Goal: Transaction & Acquisition: Subscribe to service/newsletter

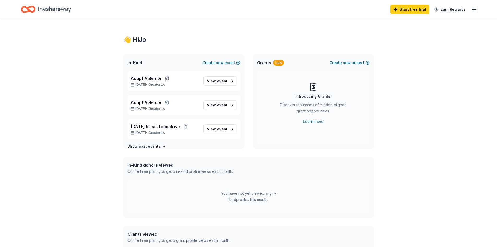
click at [312, 121] on link "Learn more" at bounding box center [313, 121] width 21 height 6
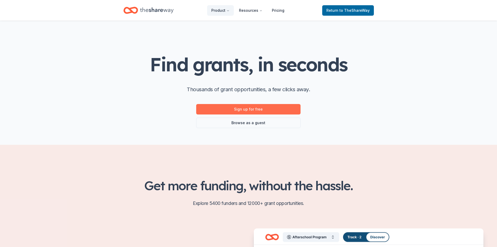
click at [249, 106] on link "Sign up for free" at bounding box center [248, 109] width 104 height 10
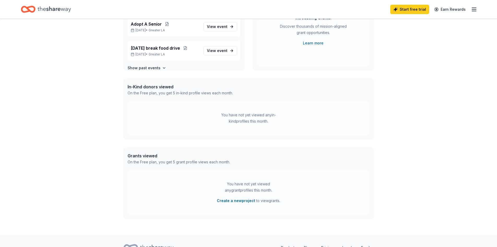
scroll to position [104, 0]
